Goal: Task Accomplishment & Management: Complete application form

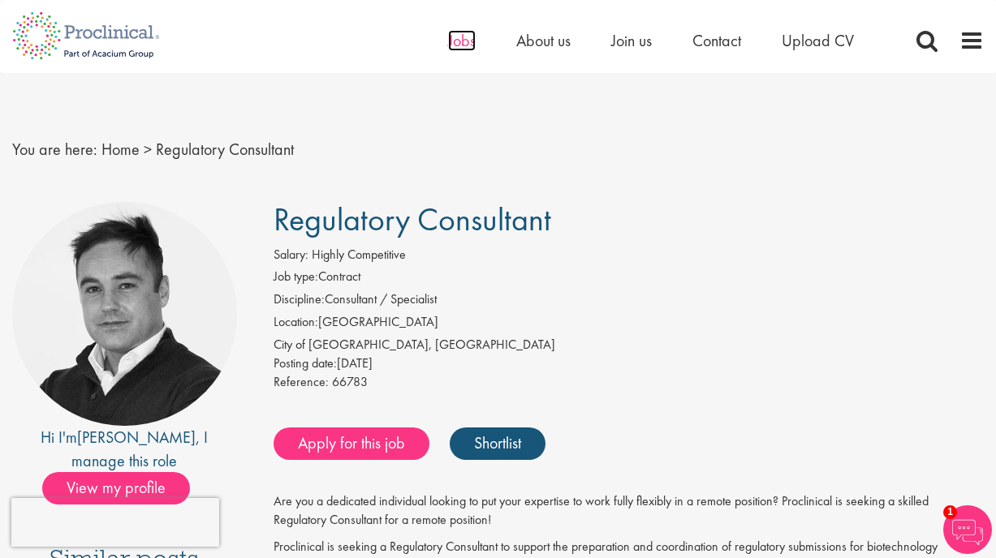
click at [454, 38] on span "Jobs" at bounding box center [462, 40] width 28 height 21
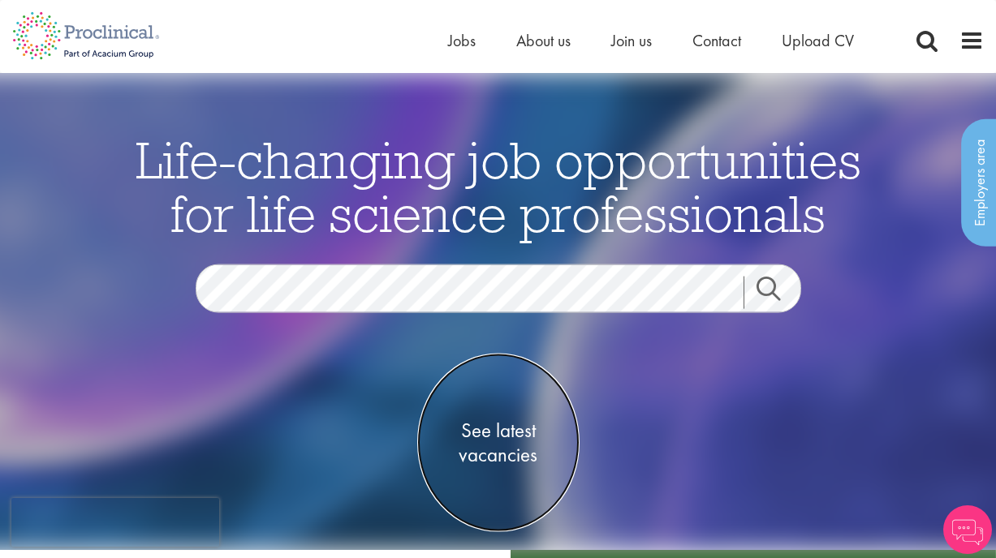
click at [510, 450] on span "See latest vacancies" at bounding box center [498, 443] width 162 height 49
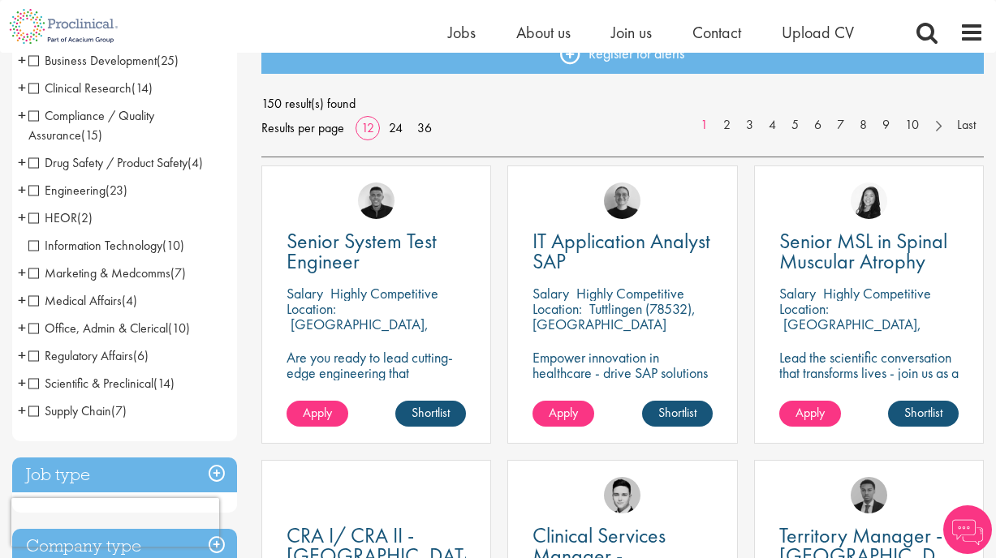
scroll to position [206, 0]
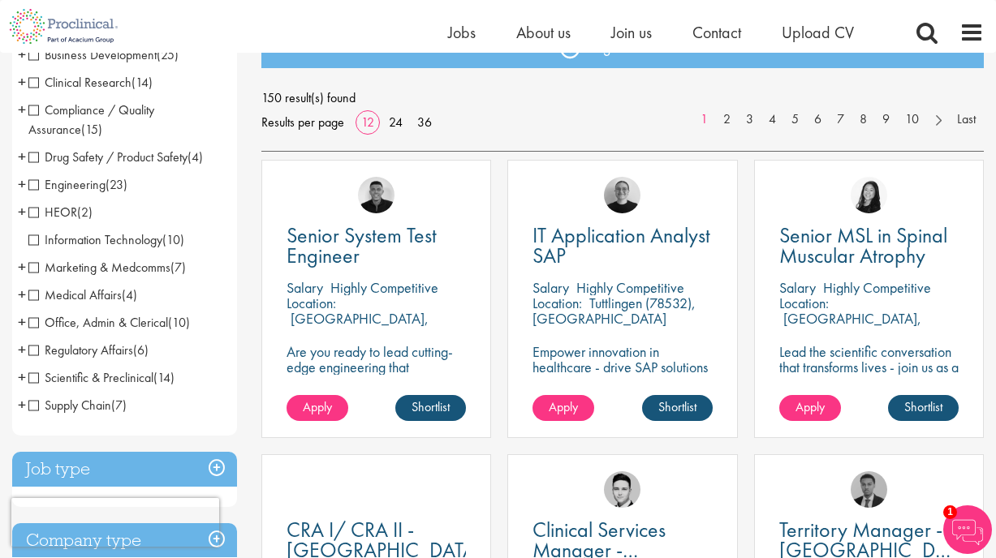
click at [124, 293] on span "(4)" at bounding box center [129, 294] width 15 height 17
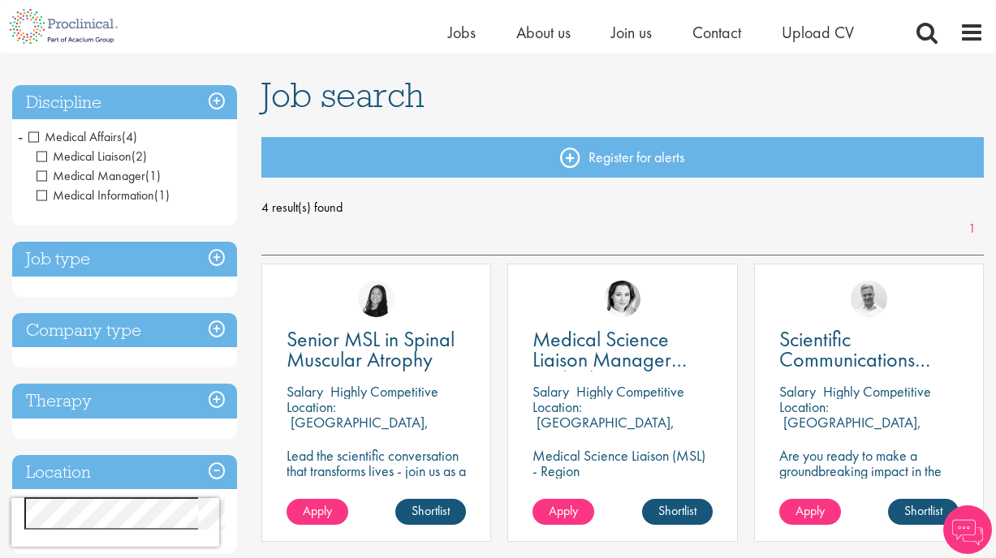
scroll to position [96, 0]
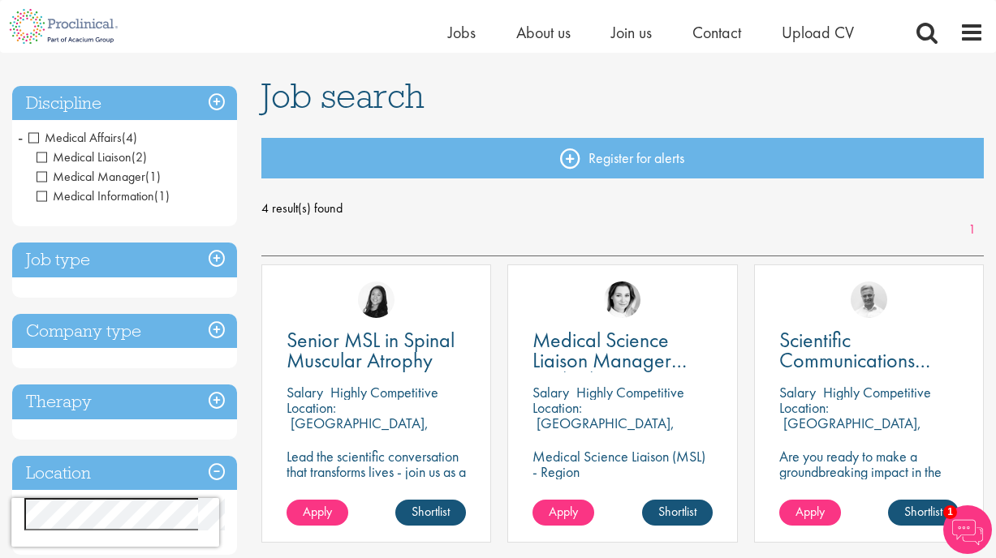
click at [42, 136] on span "Medical Affairs" at bounding box center [74, 137] width 93 height 17
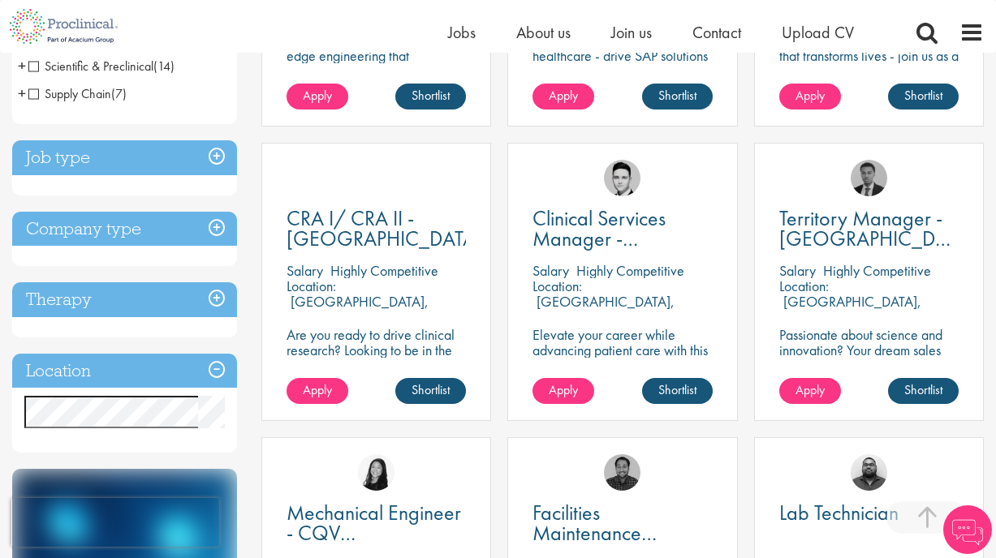
scroll to position [519, 0]
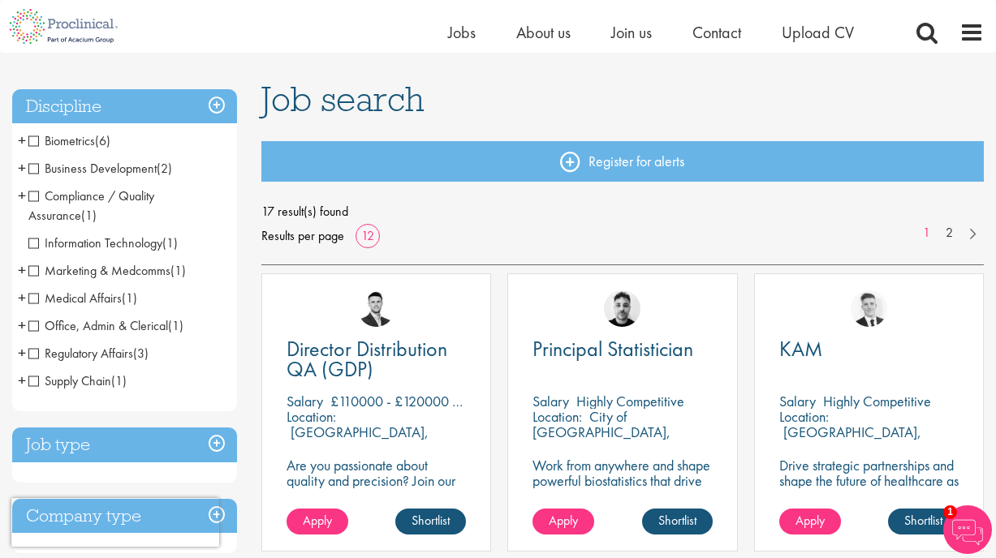
scroll to position [98, 0]
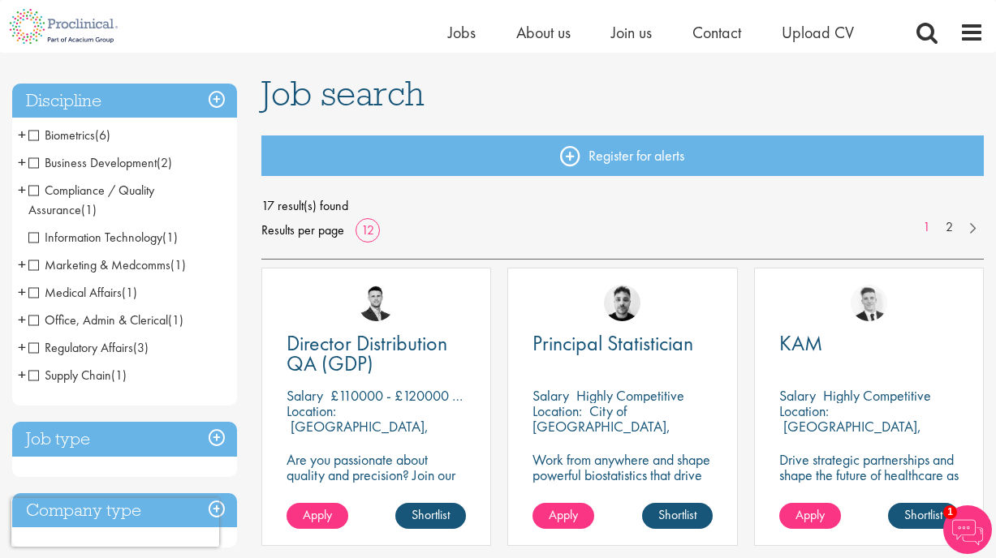
click at [114, 341] on span "Regulatory Affairs" at bounding box center [80, 347] width 105 height 17
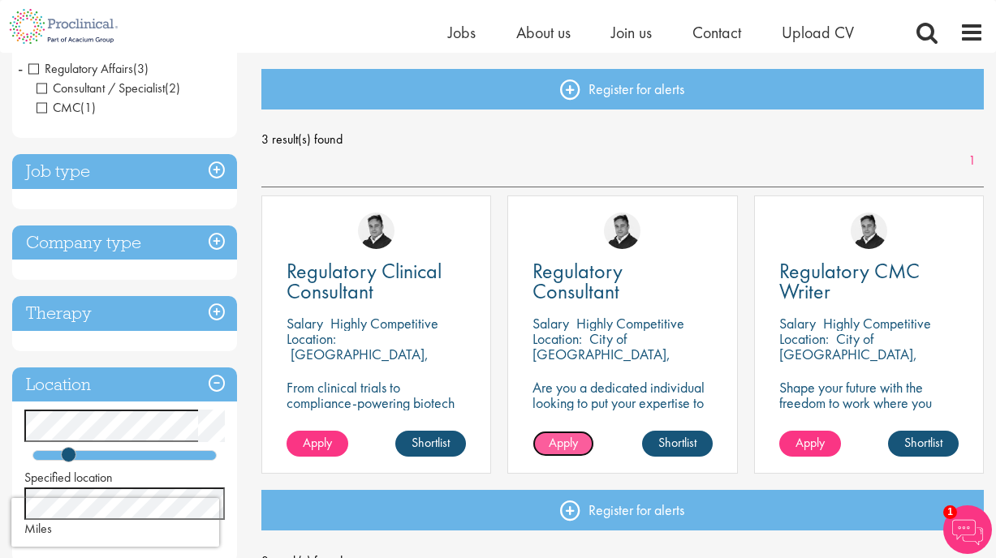
click at [570, 439] on span "Apply" at bounding box center [563, 442] width 29 height 17
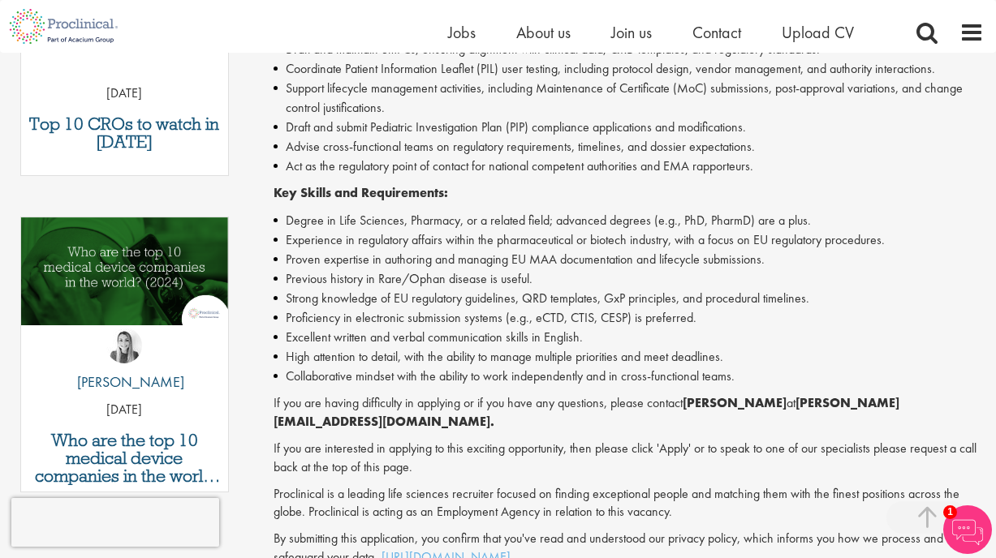
scroll to position [687, 0]
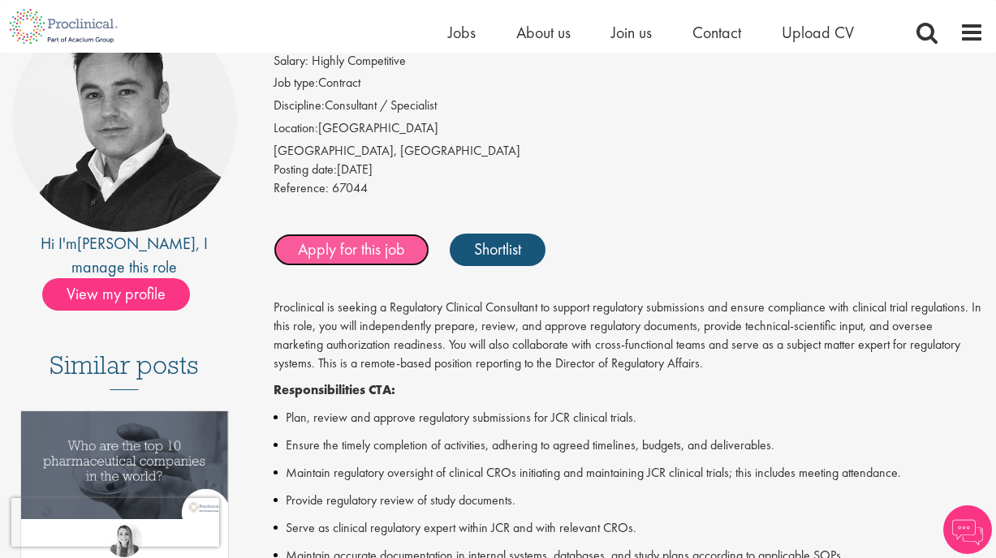
click at [368, 257] on link "Apply for this job" at bounding box center [351, 250] width 156 height 32
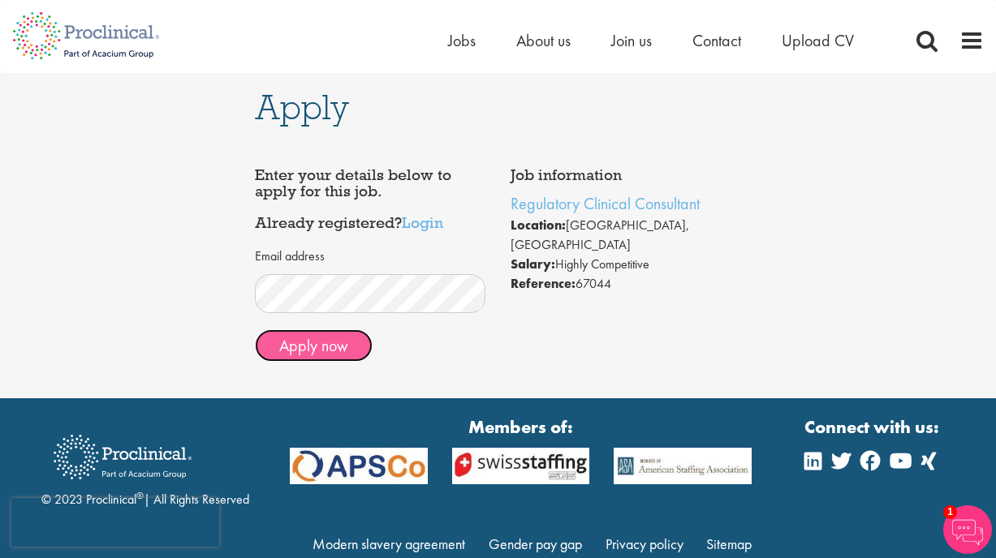
click at [354, 347] on button "Apply now" at bounding box center [314, 345] width 118 height 32
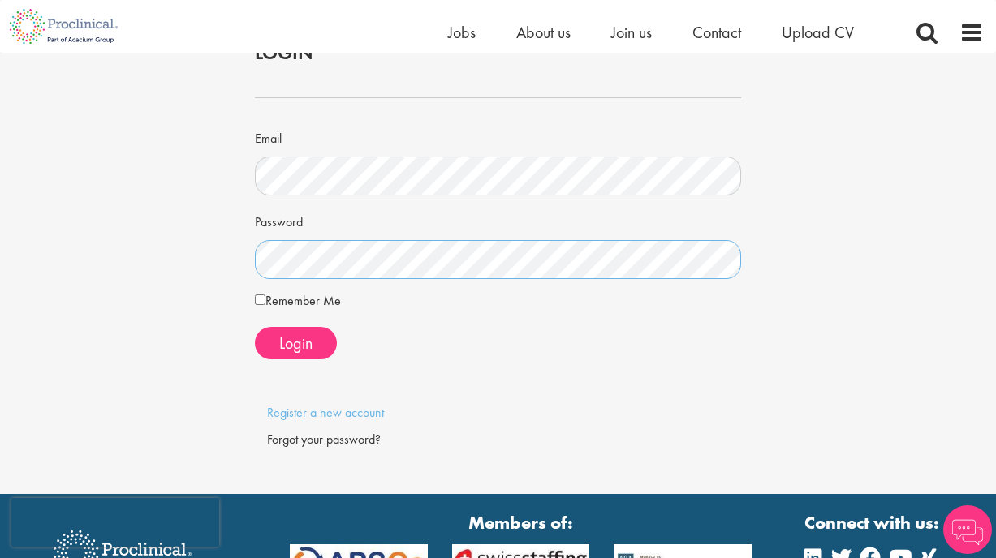
scroll to position [88, 0]
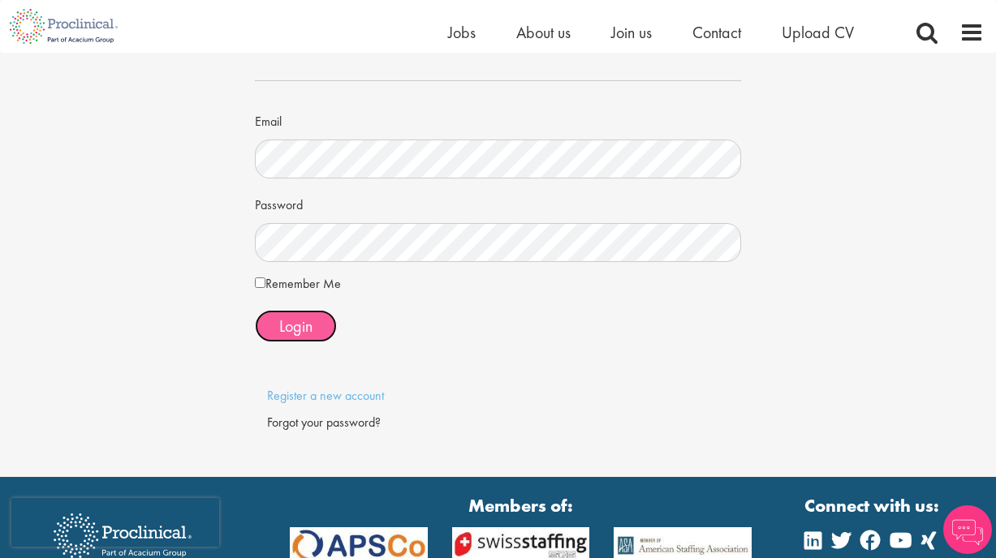
click at [286, 323] on span "Login" at bounding box center [295, 326] width 33 height 21
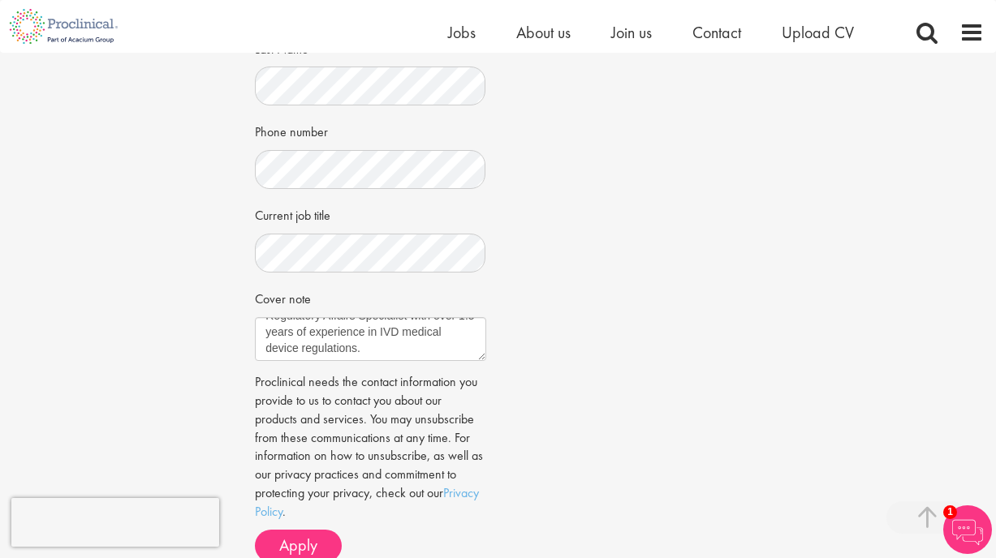
scroll to position [16, 0]
click at [420, 330] on textarea "Regulatory Affairs Specialist with over 1.5 years of experience in IVD medical …" at bounding box center [370, 339] width 230 height 44
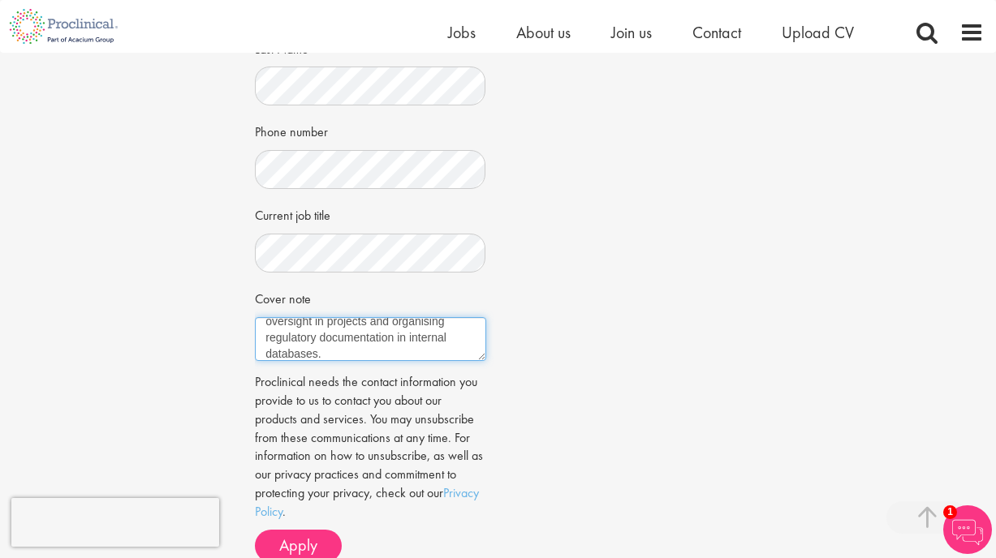
scroll to position [574, 0]
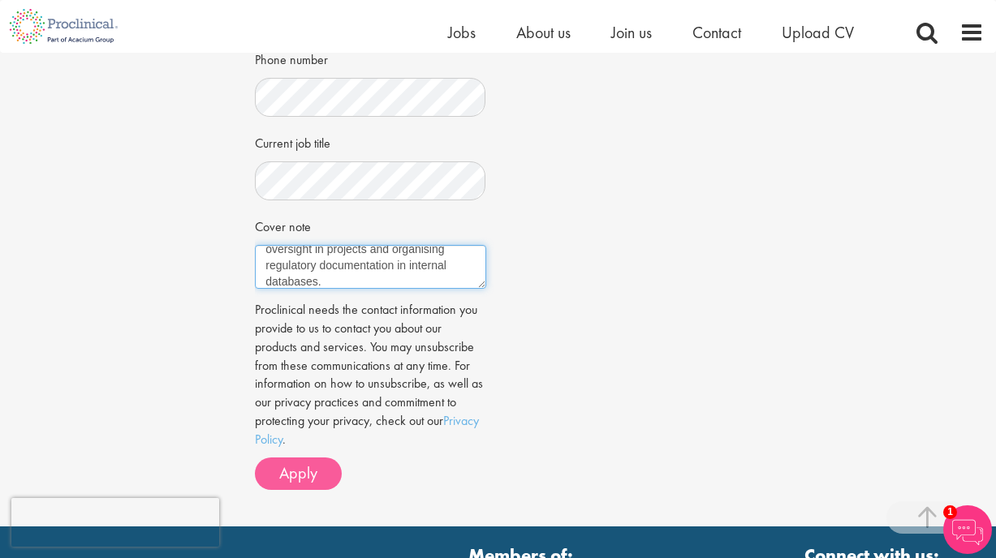
type textarea "Regulatory Affairs Specialist with over 1.5 years of experience in IVD medical …"
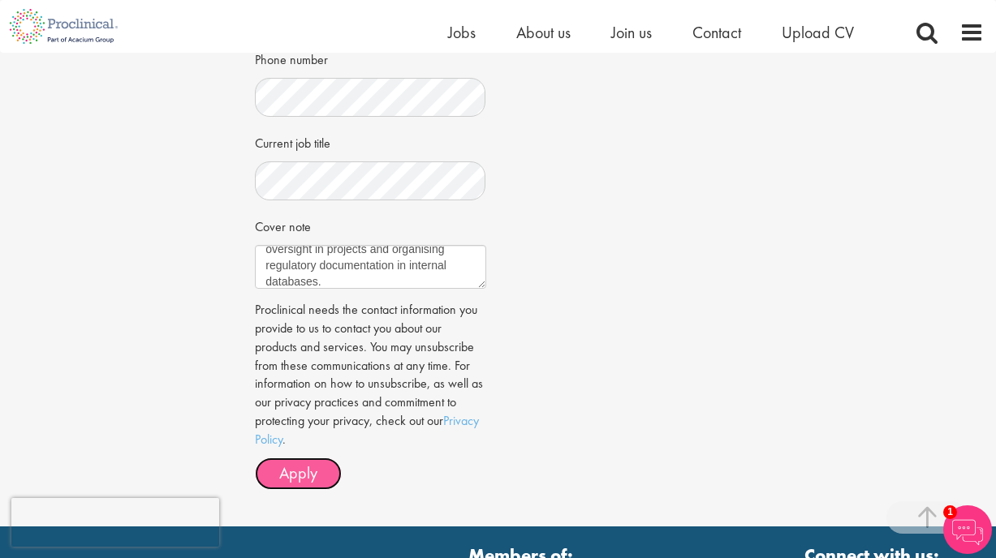
click at [317, 458] on button "Apply" at bounding box center [298, 474] width 87 height 32
